Goal: Obtain resource: Download file/media

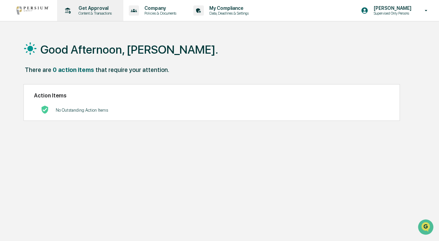
click at [99, 15] on p "Content & Transactions" at bounding box center [94, 13] width 42 height 5
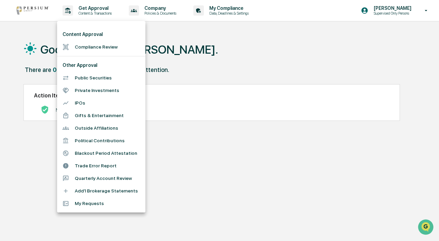
click at [94, 44] on li "Compliance Review" at bounding box center [101, 47] width 88 height 13
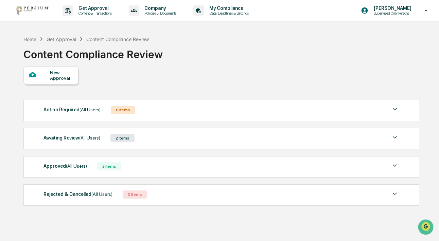
click at [98, 172] on div "Approved (All Users) 2 Items File Name Review Id Created Date Requested By Comp…" at bounding box center [221, 166] width 396 height 21
click at [135, 171] on div "Approved (All Users) 2 Items" at bounding box center [221, 167] width 356 height 10
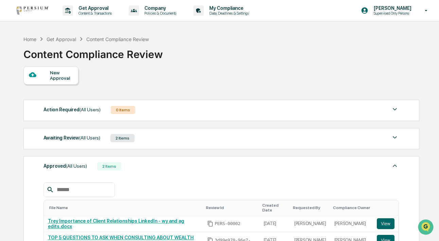
scroll to position [46, 0]
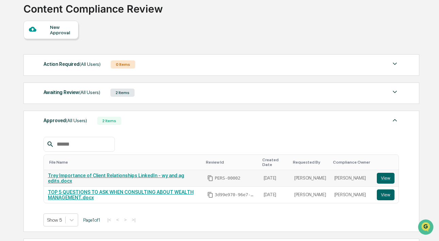
click at [128, 176] on link "Trey Importance of Client Relationships LinkedIn - wy and ag edits.docx" at bounding box center [116, 178] width 136 height 11
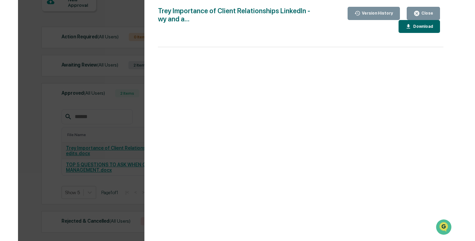
scroll to position [76, 0]
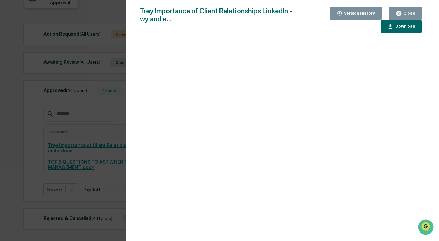
click at [398, 30] on button "Download" at bounding box center [400, 26] width 41 height 13
click at [337, 15] on icon "button" at bounding box center [339, 13] width 6 height 6
